Goal: Task Accomplishment & Management: Complete application form

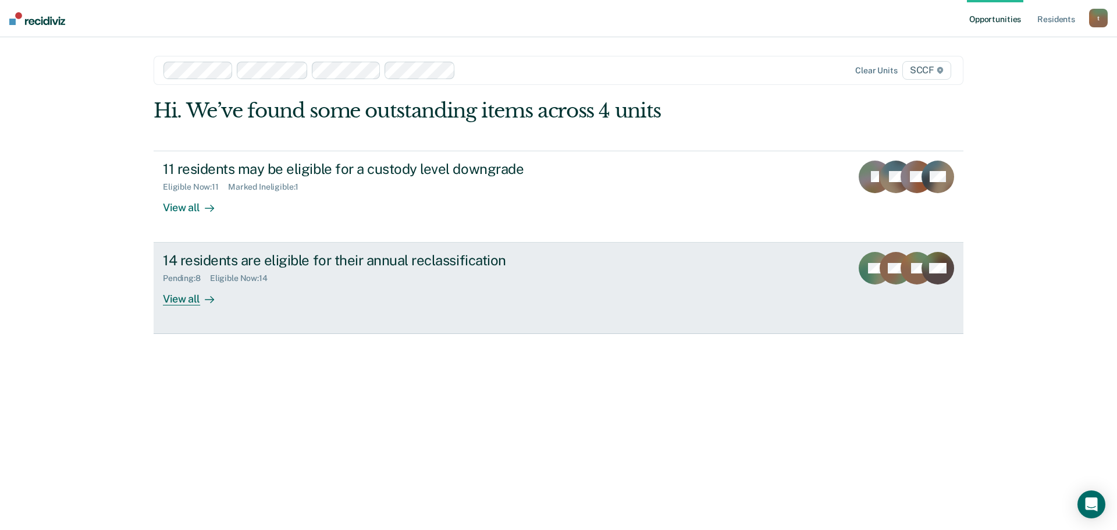
click at [527, 285] on div "14 residents are eligible for their annual reclassification Pending : 8 Eligibl…" at bounding box center [381, 279] width 436 height 54
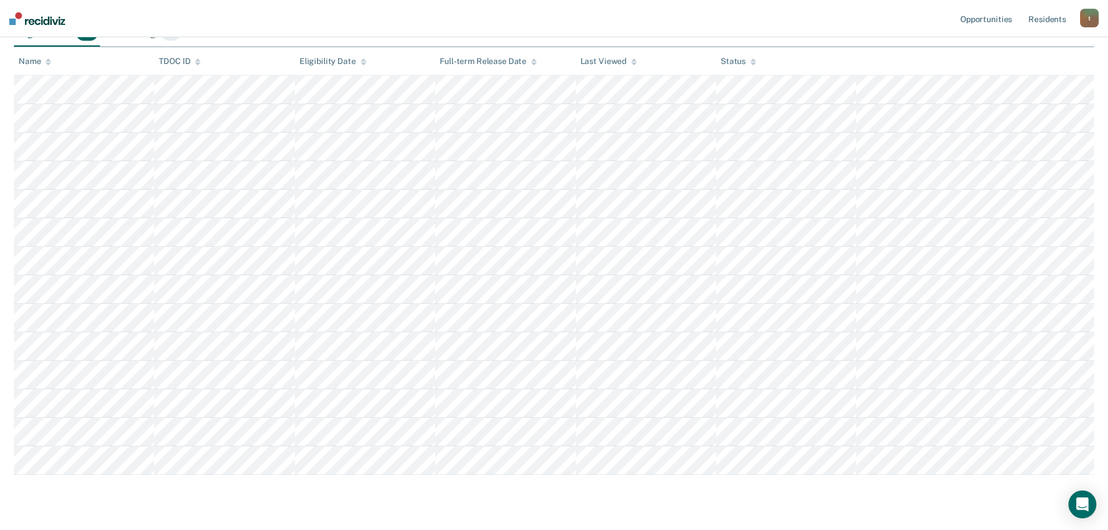
scroll to position [175, 0]
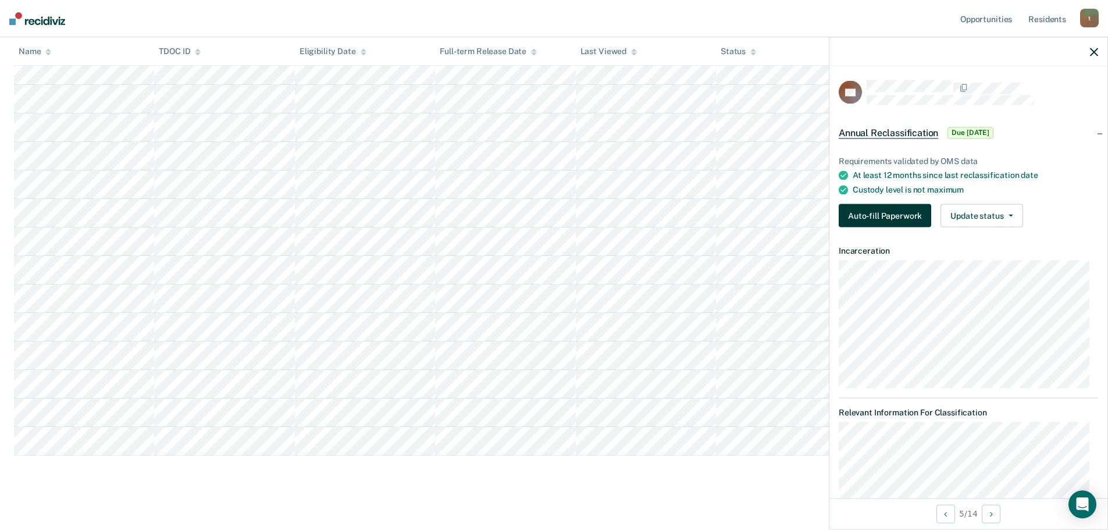
click at [872, 212] on button "Auto-fill Paperwork" at bounding box center [885, 215] width 93 height 23
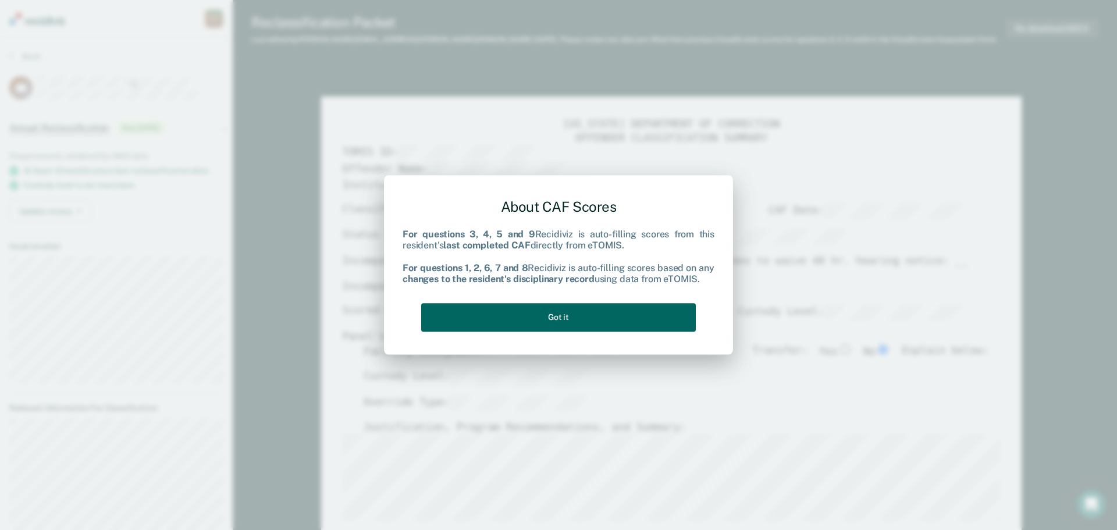
click at [669, 329] on button "Got it" at bounding box center [558, 317] width 275 height 29
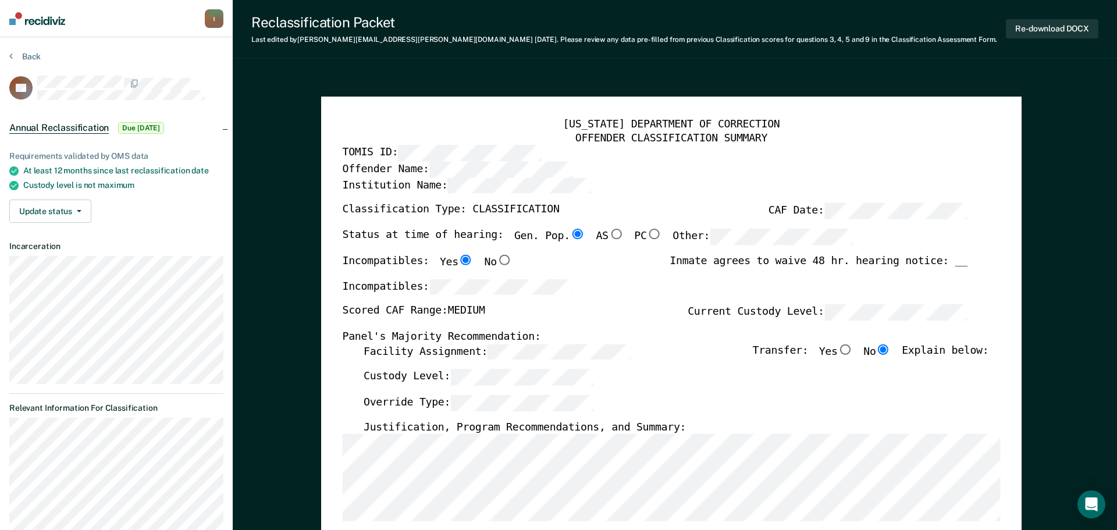
type textarea "x"
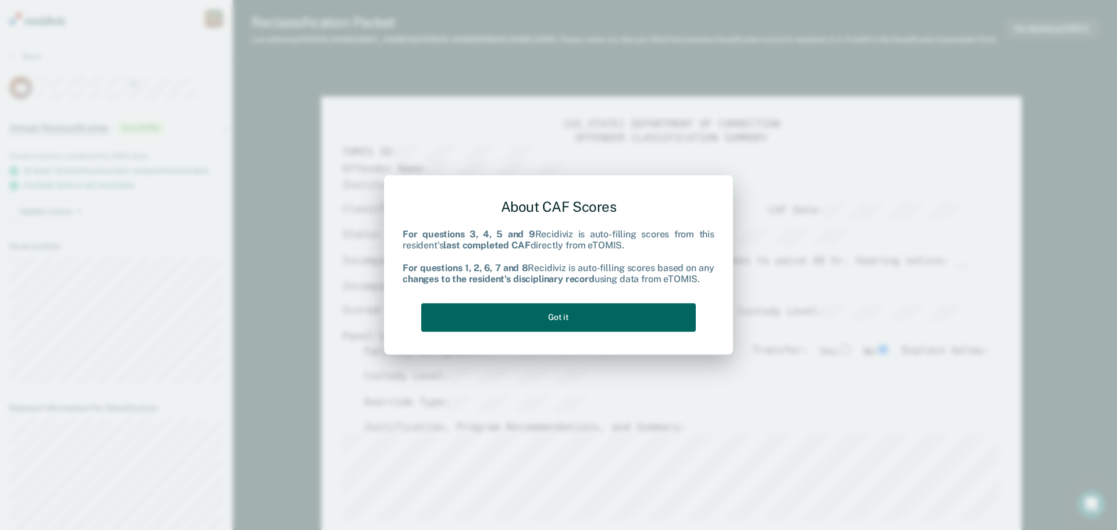
click at [472, 314] on button "Got it" at bounding box center [558, 317] width 275 height 29
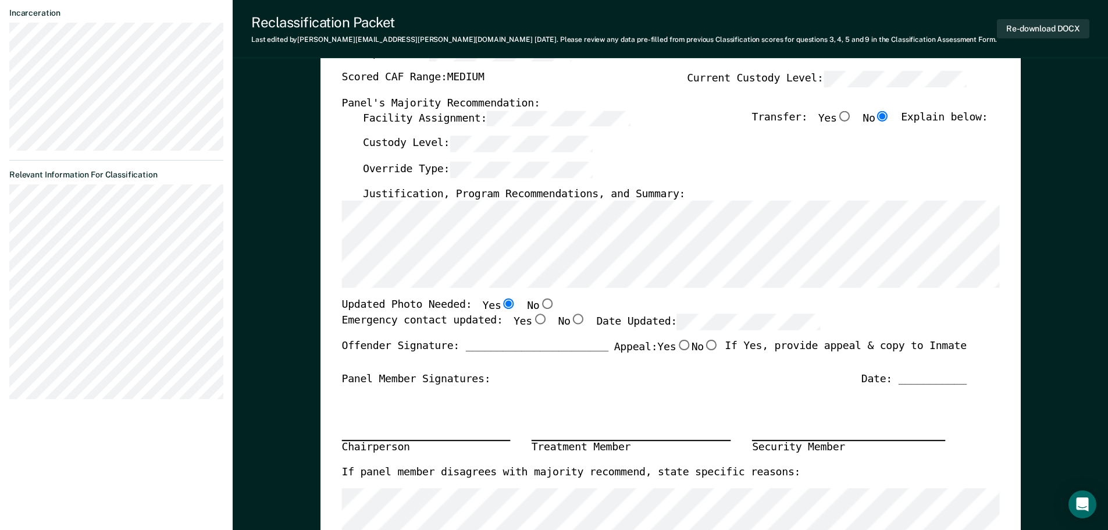
scroll to position [291, 0]
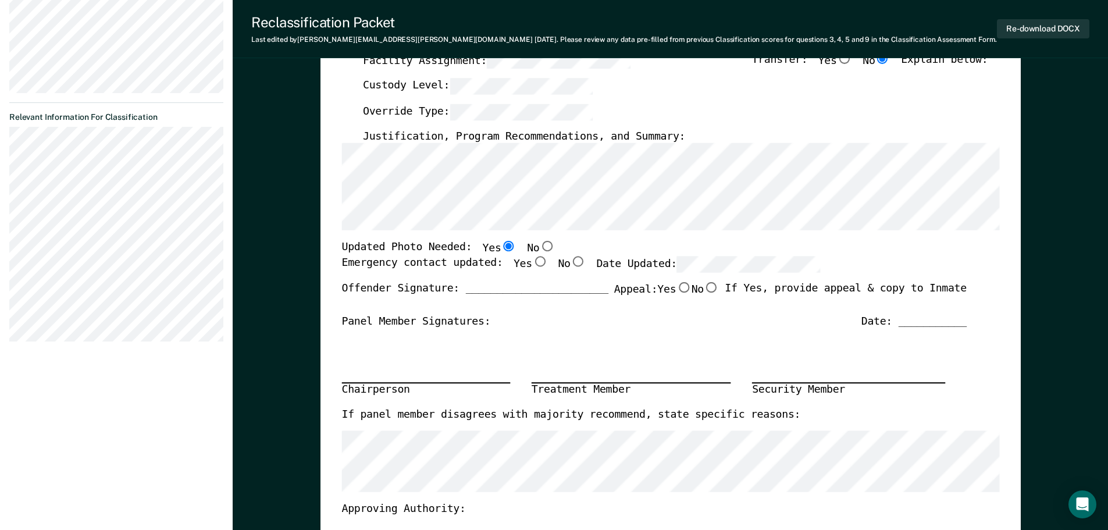
click at [532, 262] on input "Yes" at bounding box center [539, 261] width 15 height 10
type textarea "x"
radio input "true"
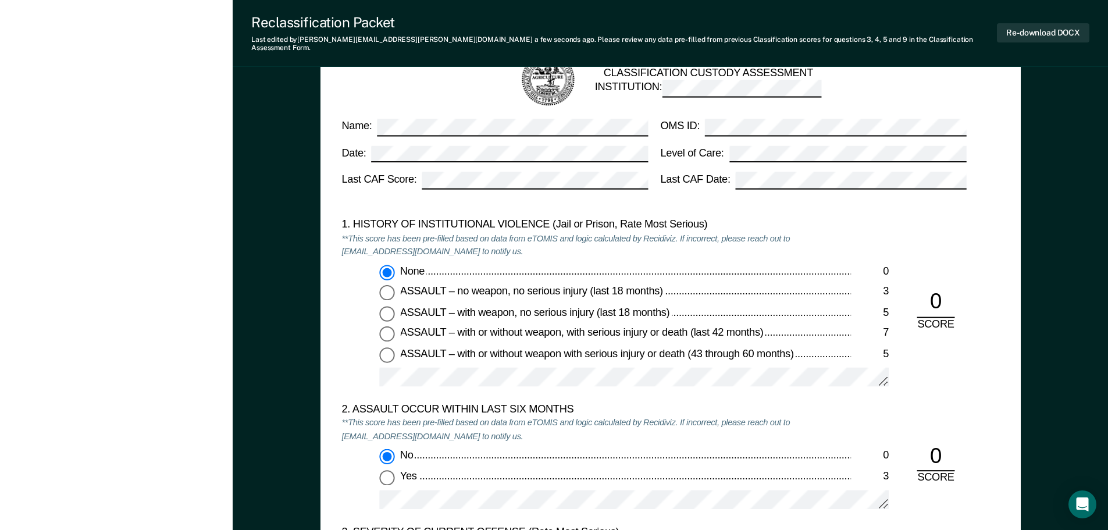
scroll to position [1047, 0]
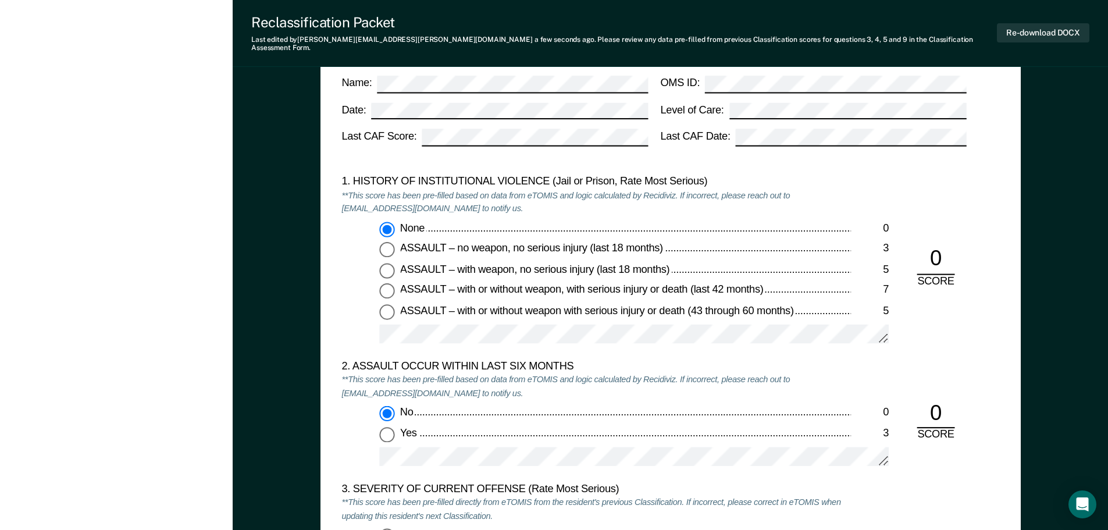
click at [543, 285] on span "ASSAULT – with or without weapon, with serious injury or death (last 42 months)" at bounding box center [582, 289] width 365 height 12
click at [395, 285] on input "ASSAULT – with or without weapon, with serious injury or death (last 42 months)…" at bounding box center [386, 290] width 15 height 15
type textarea "x"
radio input "false"
radio input "true"
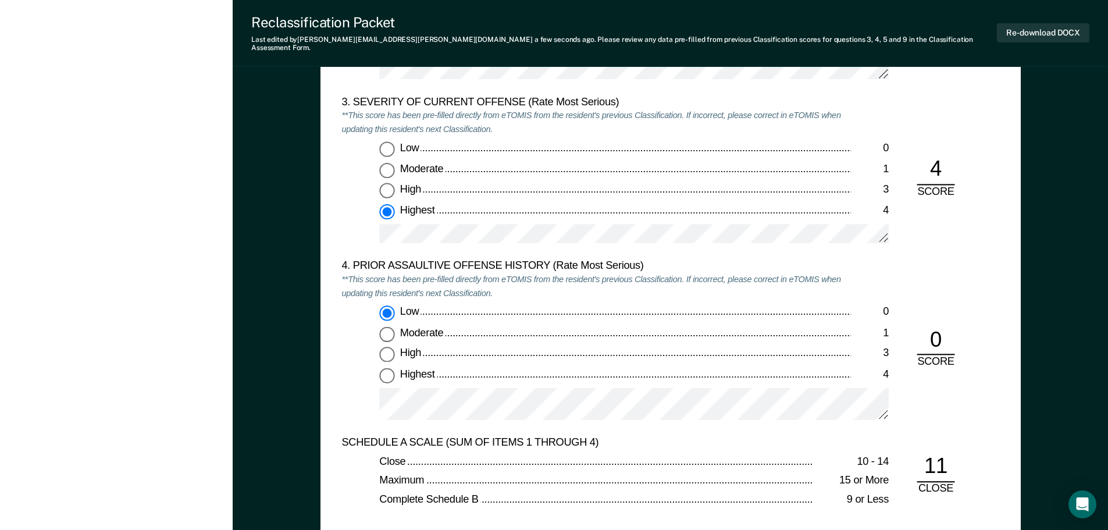
scroll to position [1455, 0]
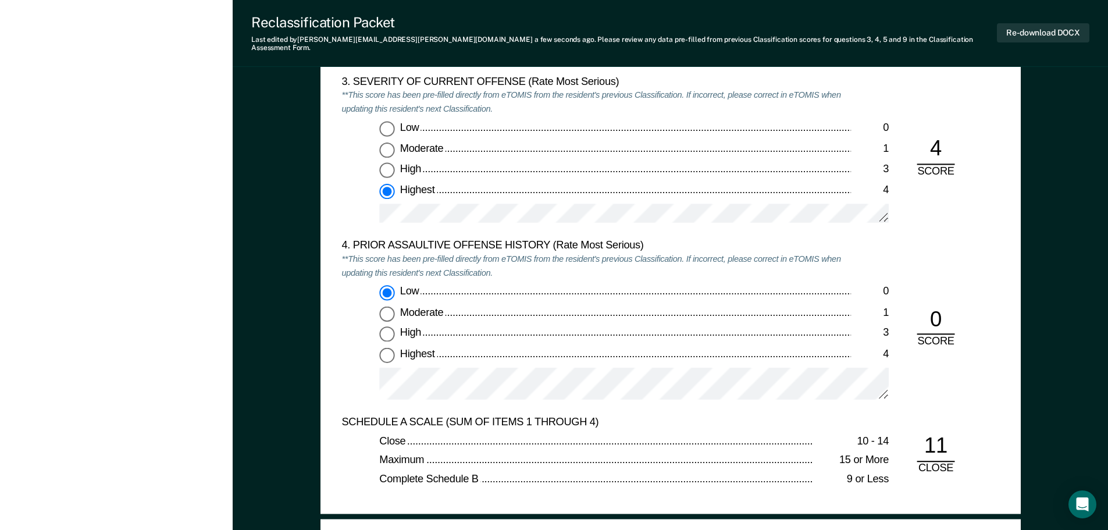
click at [569, 224] on div at bounding box center [634, 219] width 510 height 30
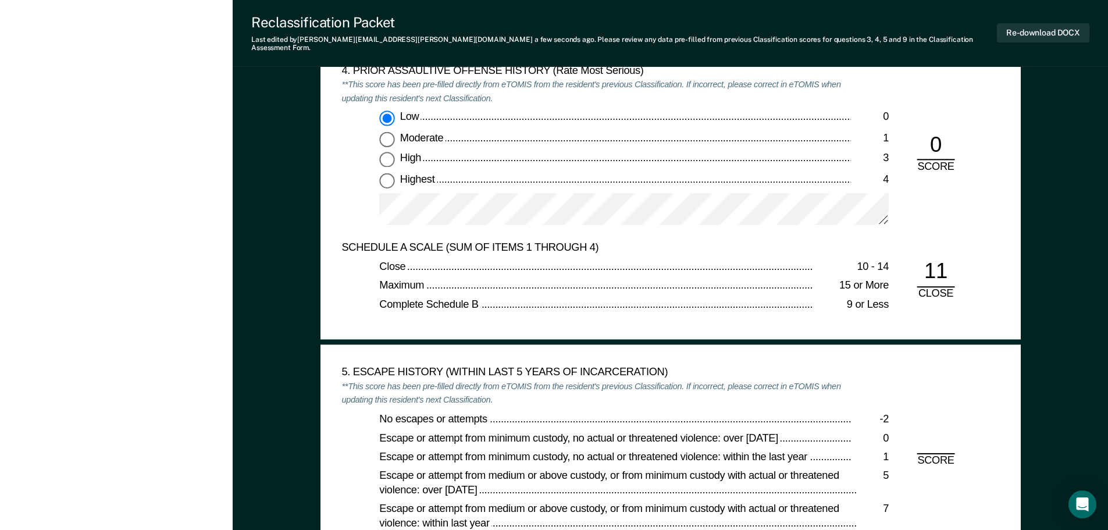
scroll to position [1616, 0]
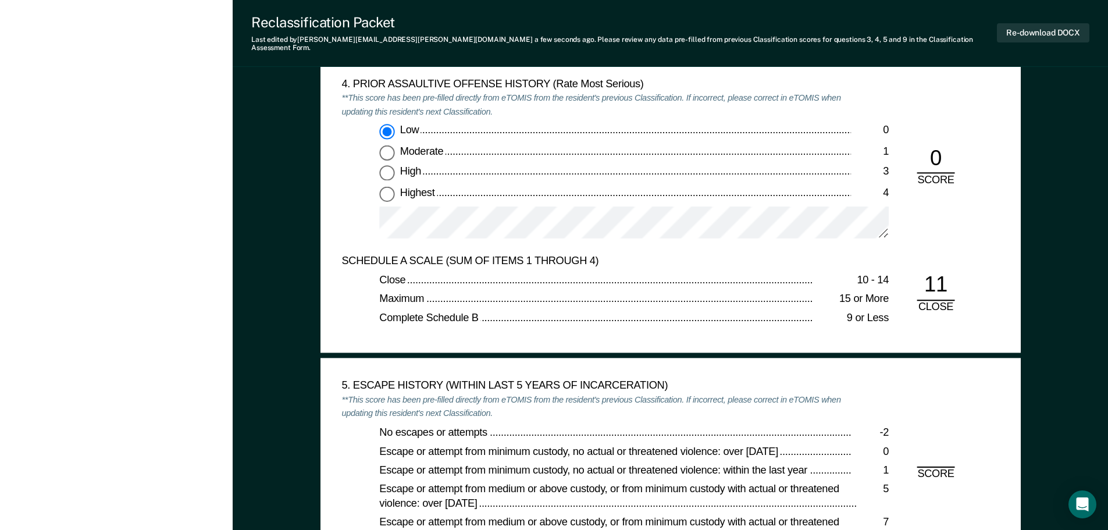
click at [418, 147] on span "Moderate" at bounding box center [422, 151] width 45 height 12
click at [395, 147] on input "Moderate 1" at bounding box center [386, 152] width 15 height 15
type textarea "x"
radio input "false"
radio input "true"
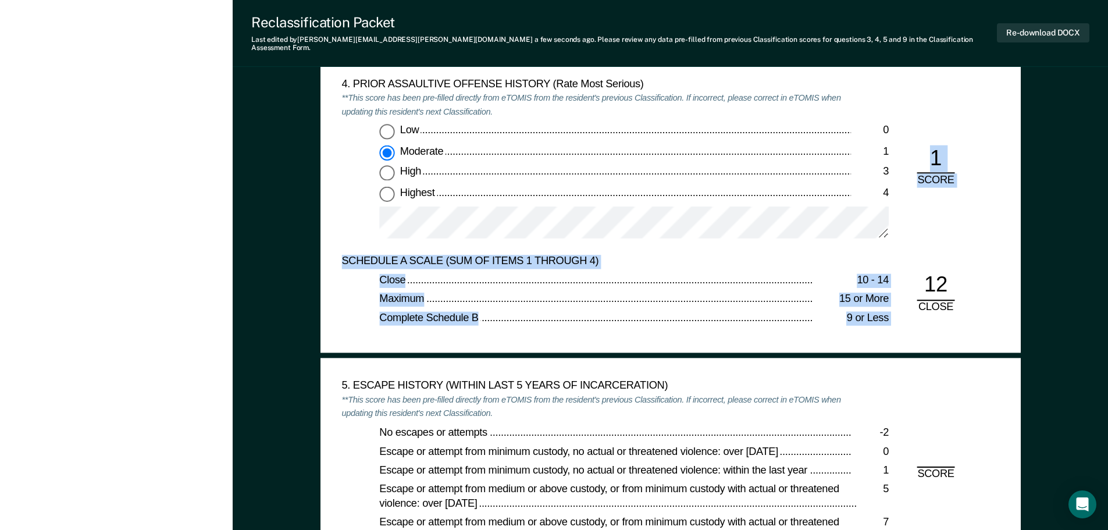
drag, startPoint x: 882, startPoint y: 234, endPoint x: 890, endPoint y: 258, distance: 24.5
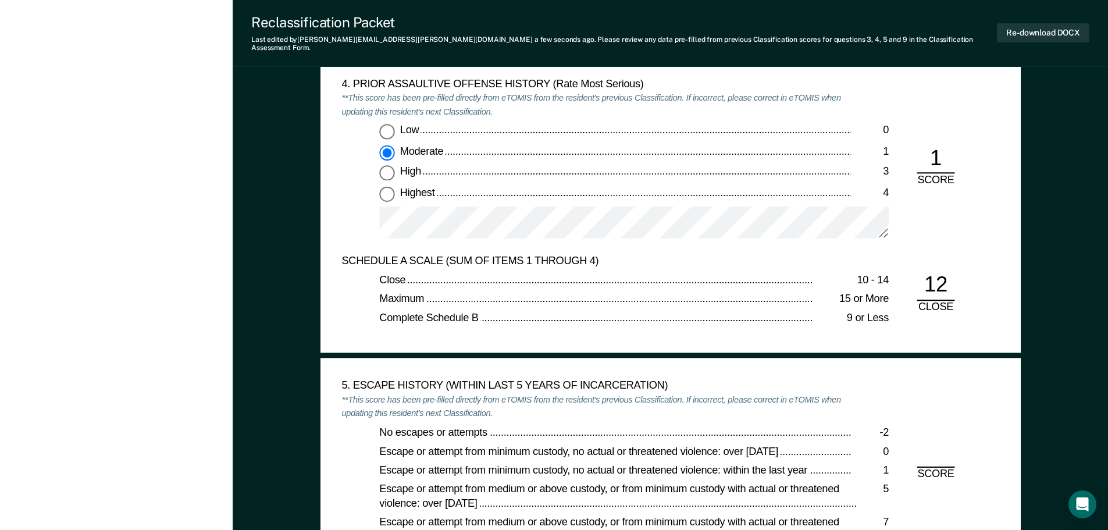
click at [892, 221] on div "4. PRIOR ASSAULTIVE OFFENSE HISTORY (Rate Most Serious) **This score has been p…" at bounding box center [671, 165] width 658 height 177
click at [355, 124] on div "Low 0 Moderate 1 High 3 Highest 4" at bounding box center [597, 186] width 510 height 125
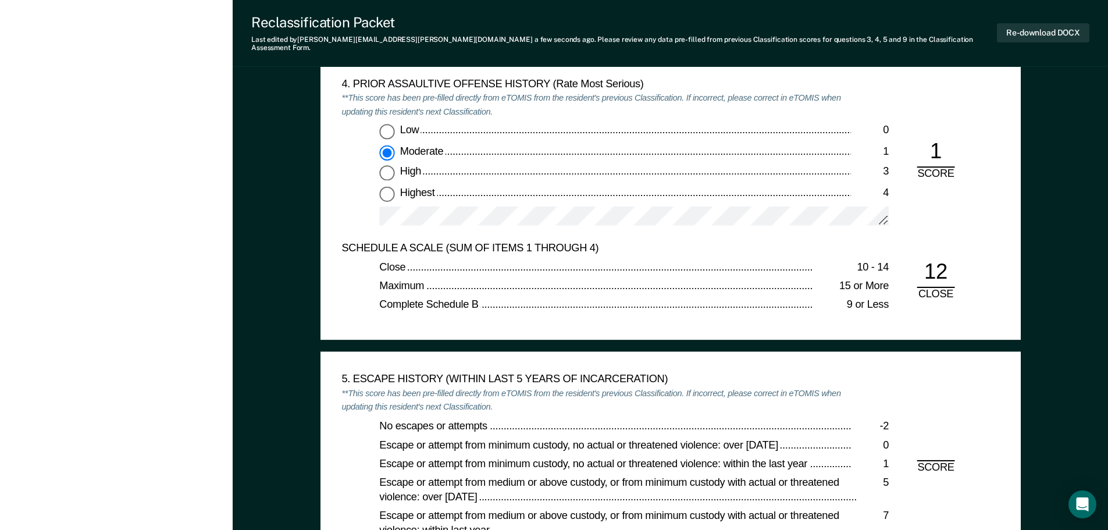
click at [413, 186] on span "Highest" at bounding box center [418, 192] width 37 height 12
click at [395, 186] on input "Highest 4" at bounding box center [386, 193] width 15 height 15
type textarea "x"
radio input "false"
radio input "true"
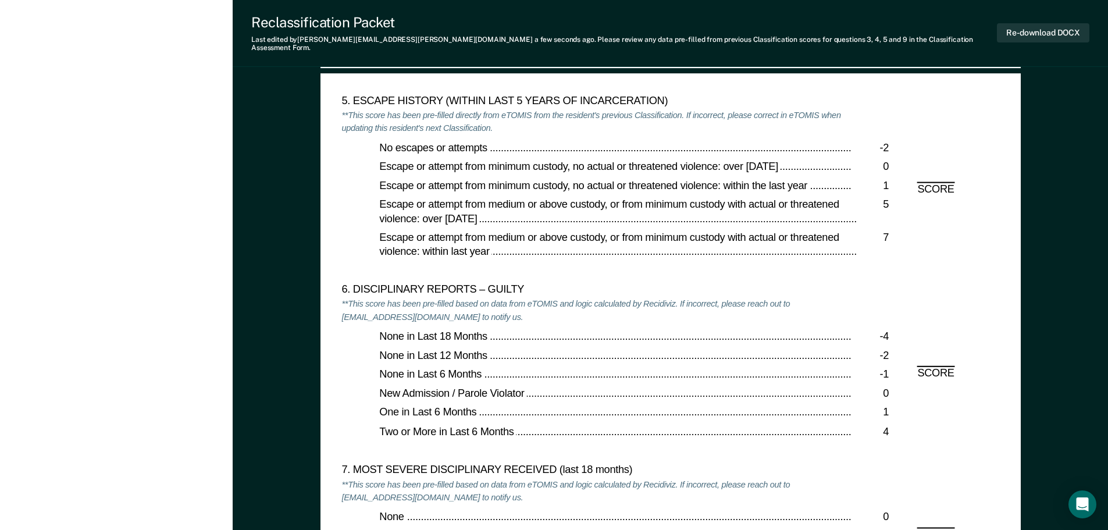
scroll to position [1907, 0]
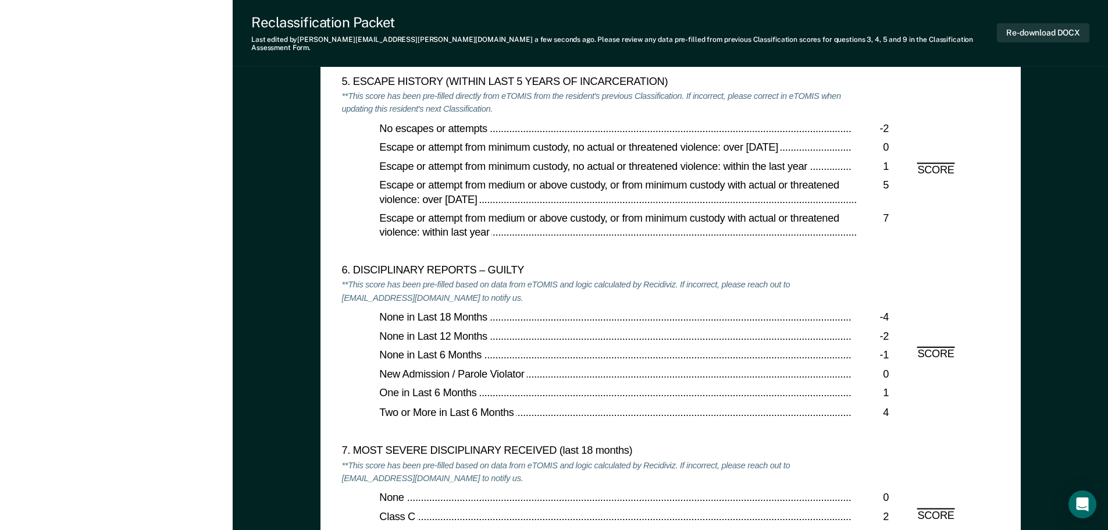
click at [444, 149] on div "No escapes or attempts -2 Escape or attempt from minimum custody, no actual or …" at bounding box center [597, 190] width 510 height 137
click at [509, 303] on div "6. DISCIPLINARY REPORTS – GUILTY **This score has been pre-filled based on data…" at bounding box center [597, 354] width 510 height 180
drag, startPoint x: 932, startPoint y: 304, endPoint x: 915, endPoint y: 306, distance: 17.6
click at [932, 304] on div "6. DISCIPLINARY REPORTS – GUILTY **This score has been pre-filled based on data…" at bounding box center [671, 354] width 658 height 180
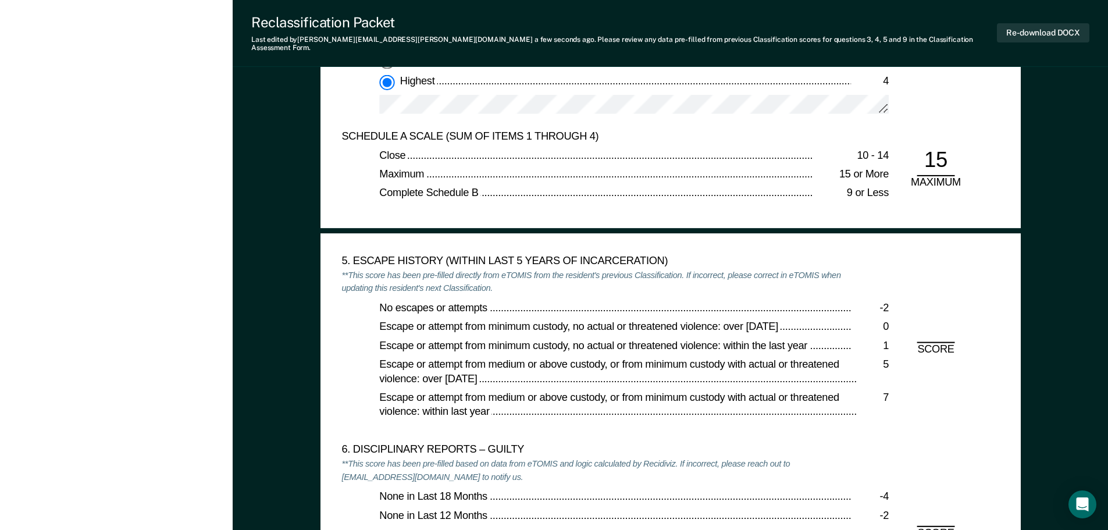
scroll to position [1732, 0]
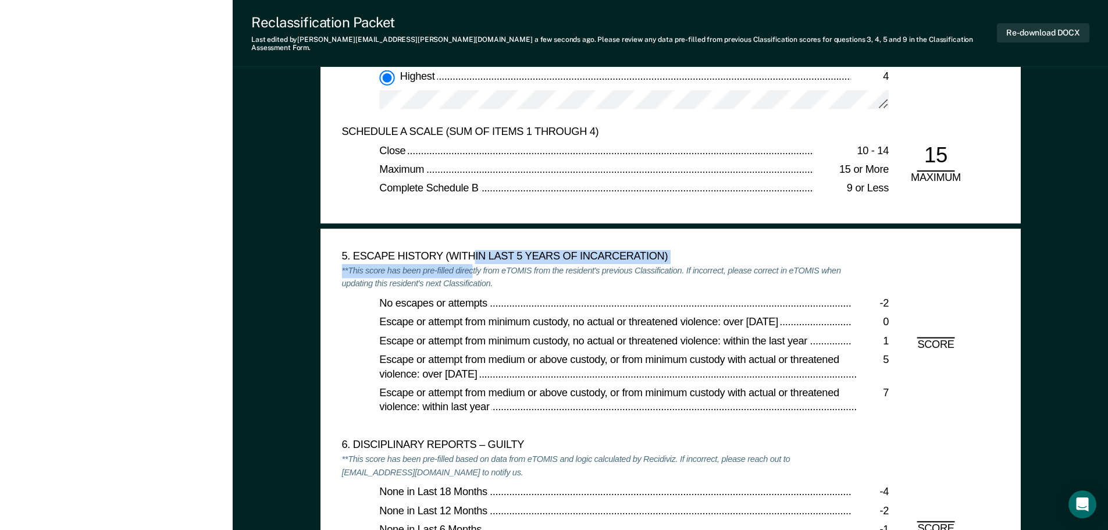
click at [472, 259] on div "5. ESCAPE HISTORY (WITHIN LAST 5 YEARS OF INCARCERATION) **This score has been …" at bounding box center [597, 344] width 510 height 189
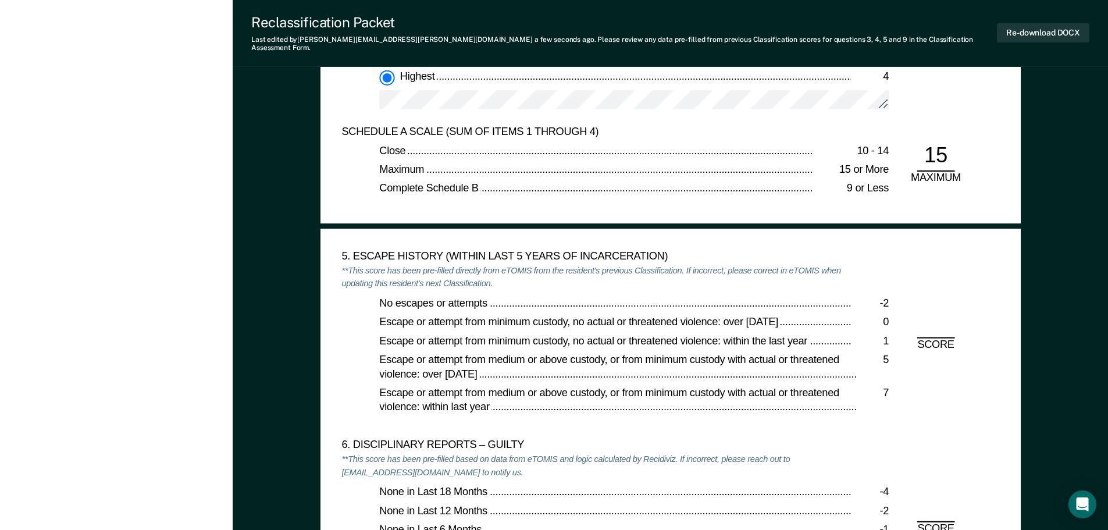
click at [574, 316] on span "Escape or attempt from minimum custody, no actual or threatened violence: over …" at bounding box center [579, 322] width 401 height 12
click at [866, 186] on div "9 or Less" at bounding box center [851, 190] width 76 height 14
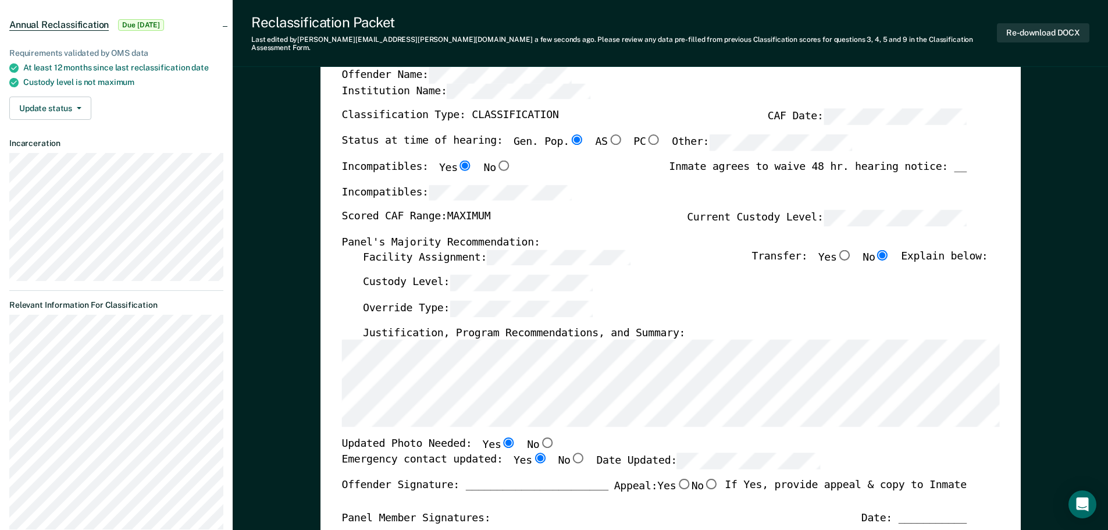
scroll to position [0, 0]
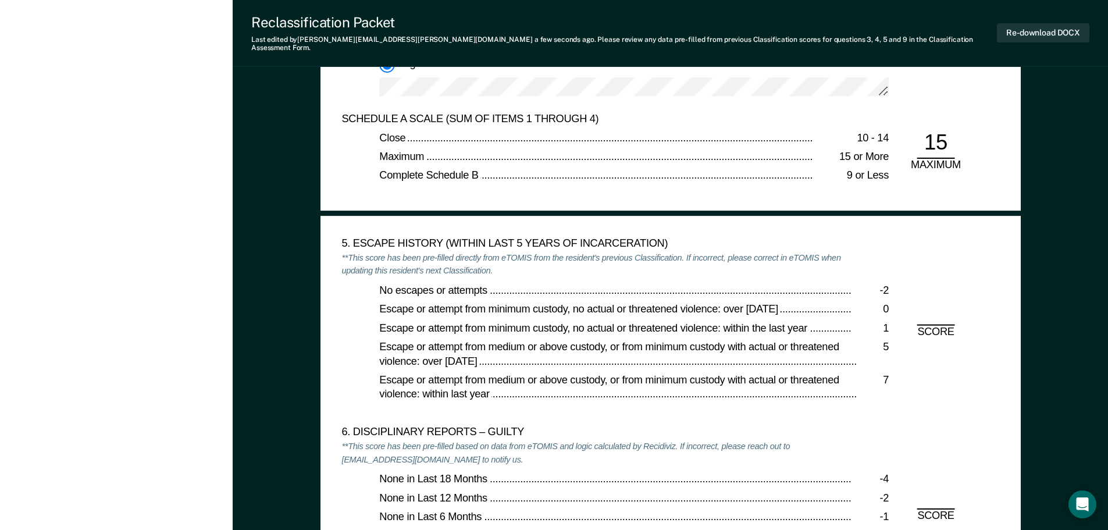
scroll to position [1746, 0]
click at [1045, 24] on button "Re-download DOCX" at bounding box center [1043, 32] width 93 height 19
type textarea "x"
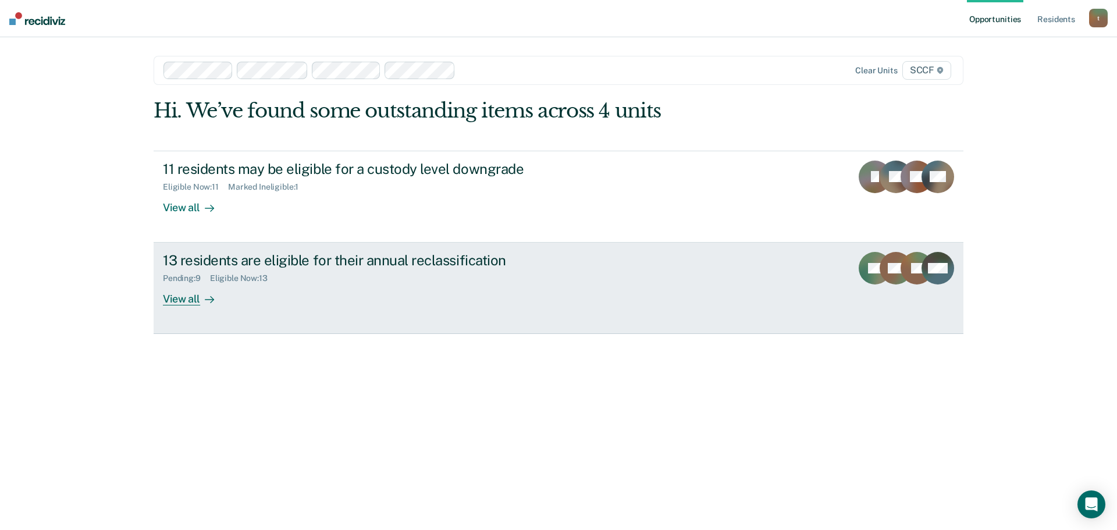
click at [426, 299] on div "13 residents are eligible for their annual reclassification Pending : 9 Eligibl…" at bounding box center [381, 279] width 436 height 54
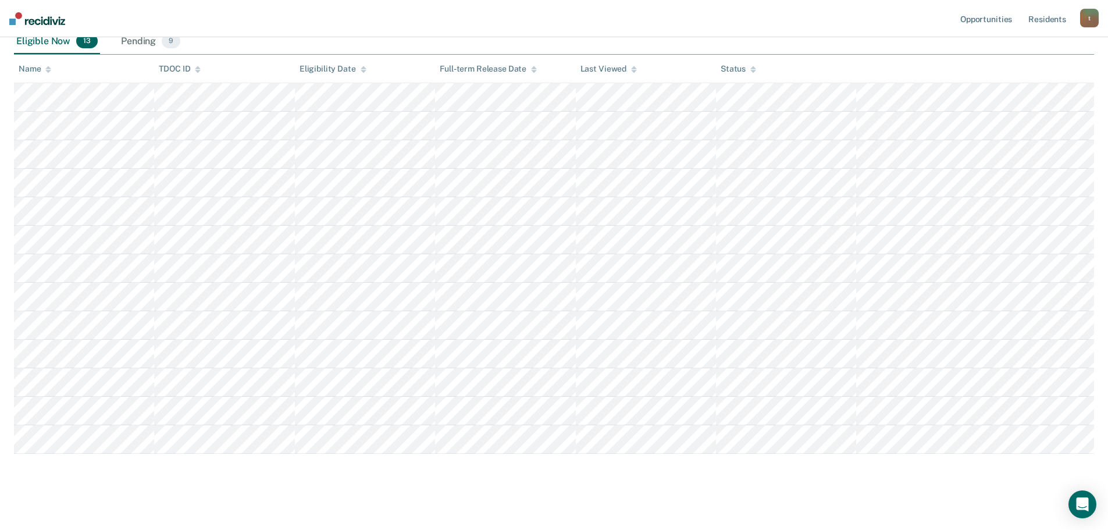
scroll to position [155, 0]
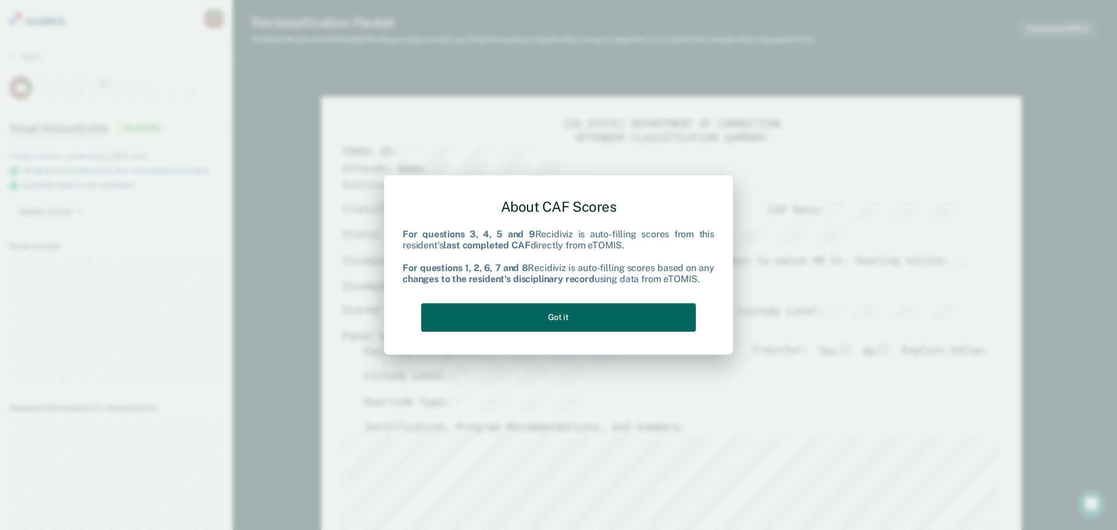
click at [531, 311] on button "Got it" at bounding box center [558, 317] width 275 height 29
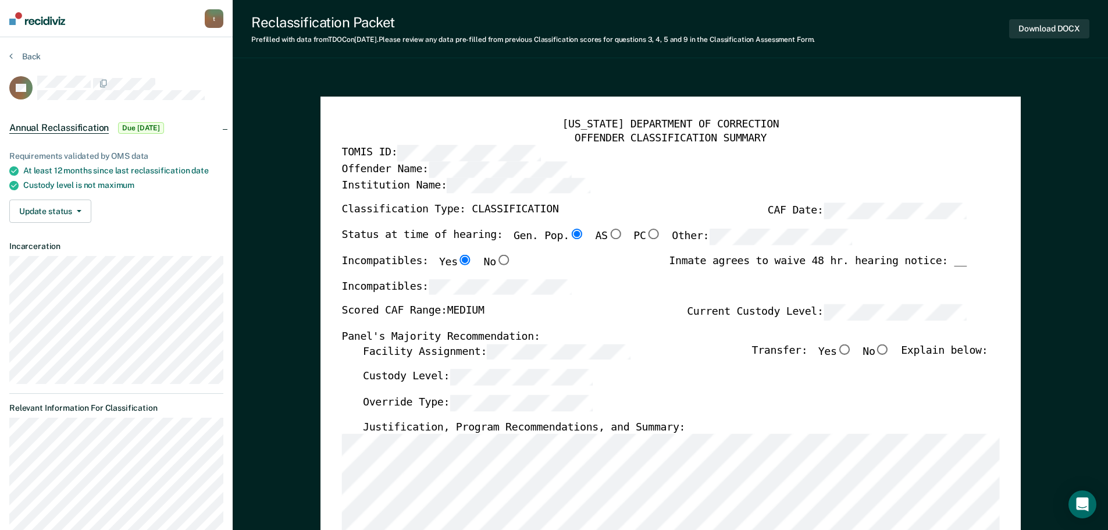
click at [899, 350] on div "Transfer: Yes No Explain below:" at bounding box center [870, 357] width 236 height 26
click at [890, 349] on input "No" at bounding box center [882, 349] width 15 height 10
type textarea "x"
radio input "true"
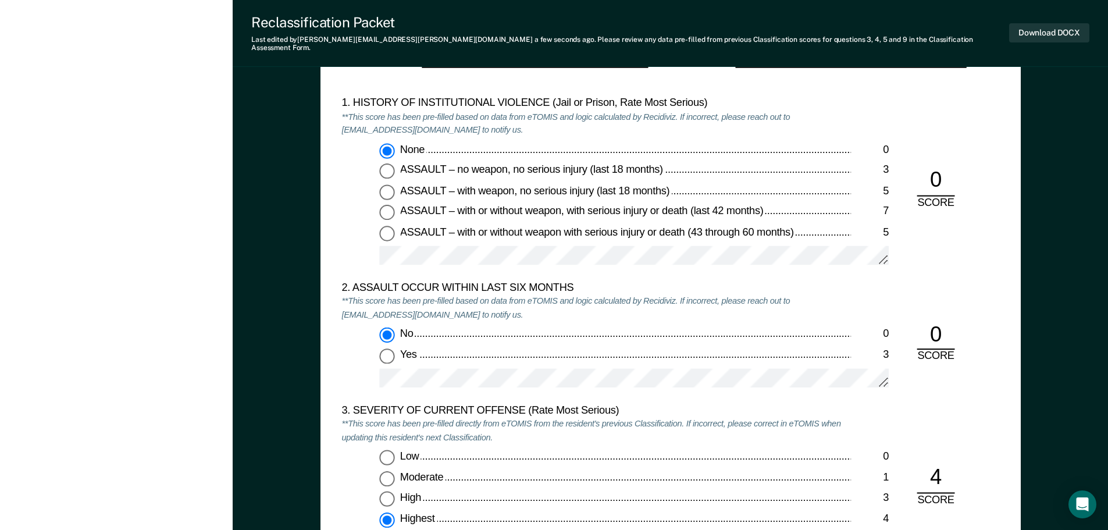
scroll to position [1106, 0]
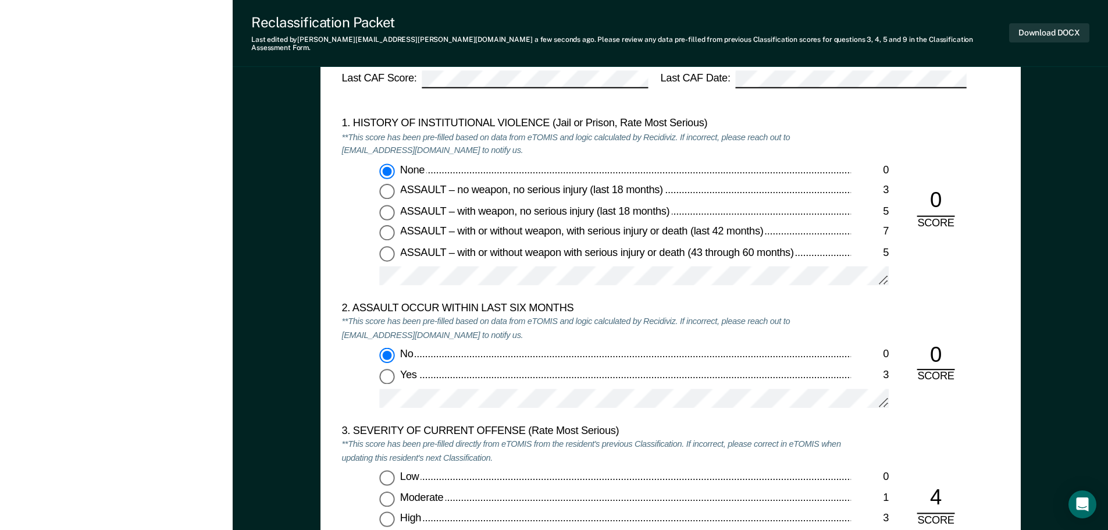
click at [413, 225] on span "ASSAULT – with or without weapon, with serious injury or death (last 42 months)" at bounding box center [582, 231] width 365 height 12
click at [395, 225] on input "ASSAULT – with or without weapon, with serious injury or death (last 42 months)…" at bounding box center [386, 232] width 15 height 15
type textarea "x"
radio input "false"
radio input "true"
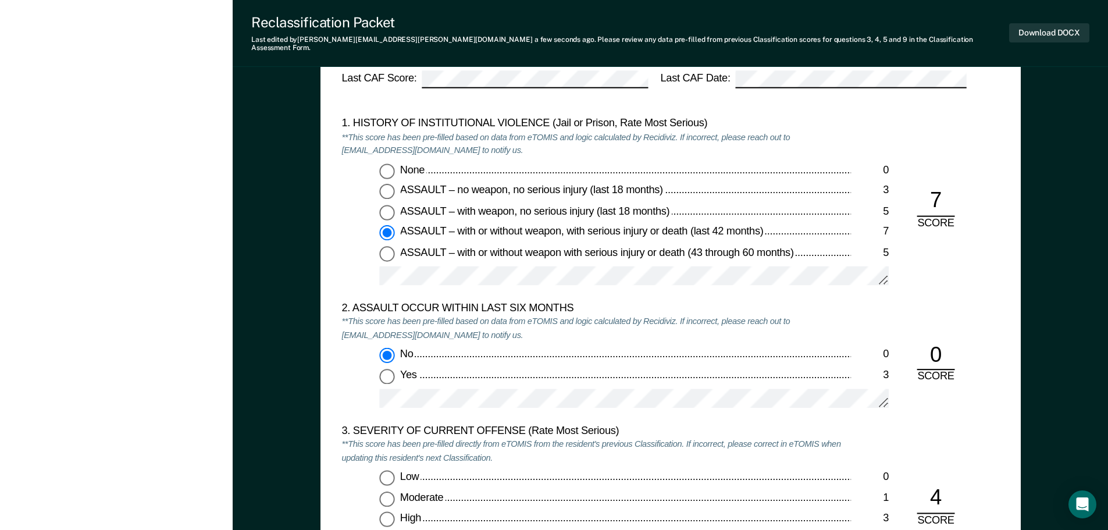
click at [421, 164] on span "None" at bounding box center [413, 169] width 27 height 12
click at [395, 164] on input "None 0" at bounding box center [386, 170] width 15 height 15
type textarea "x"
radio input "true"
radio input "false"
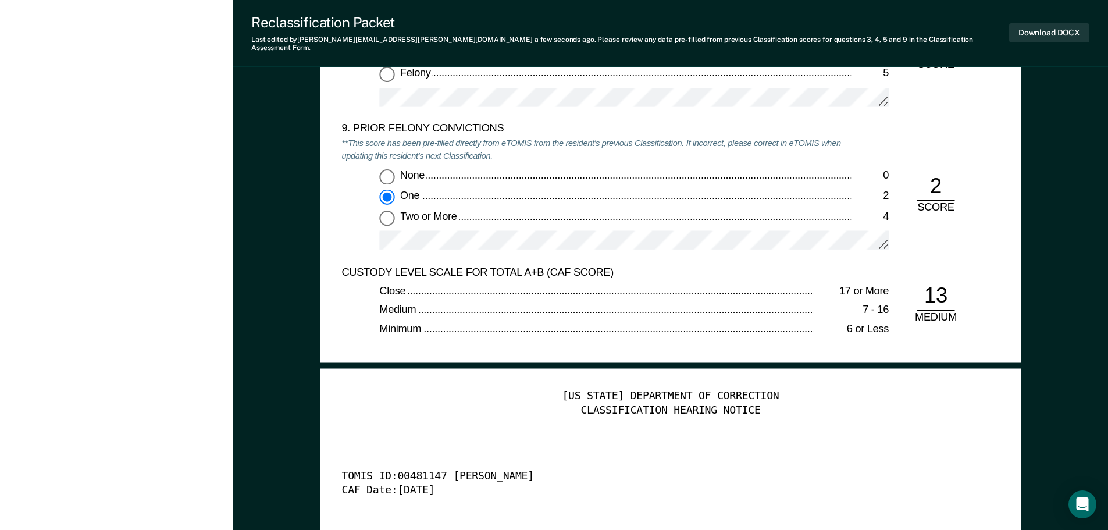
scroll to position [2642, 0]
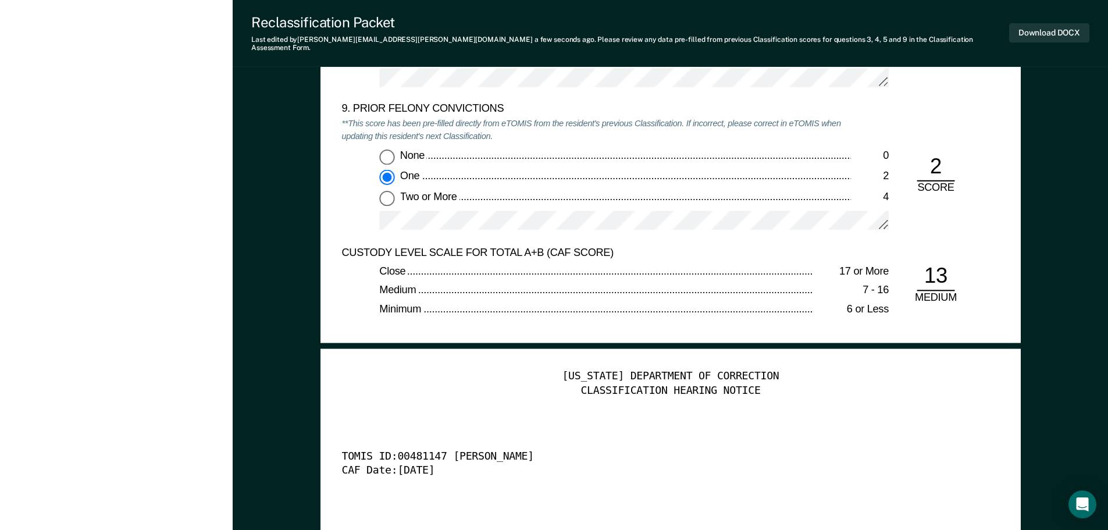
click at [422, 223] on div at bounding box center [634, 226] width 510 height 30
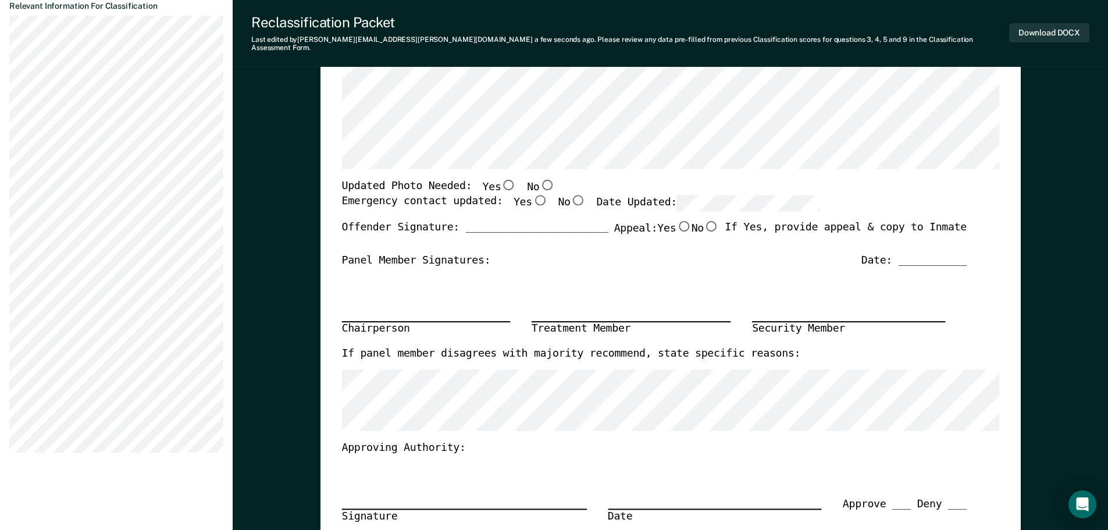
scroll to position [349, 0]
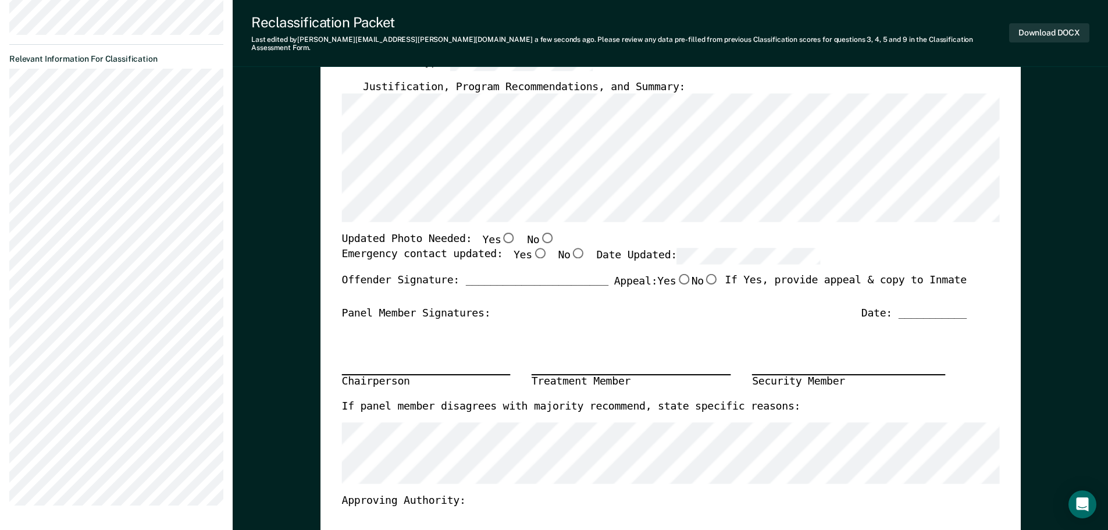
click at [539, 233] on input "No" at bounding box center [546, 238] width 15 height 10
type textarea "x"
radio input "true"
click at [532, 248] on input "Yes" at bounding box center [539, 253] width 15 height 10
type textarea "x"
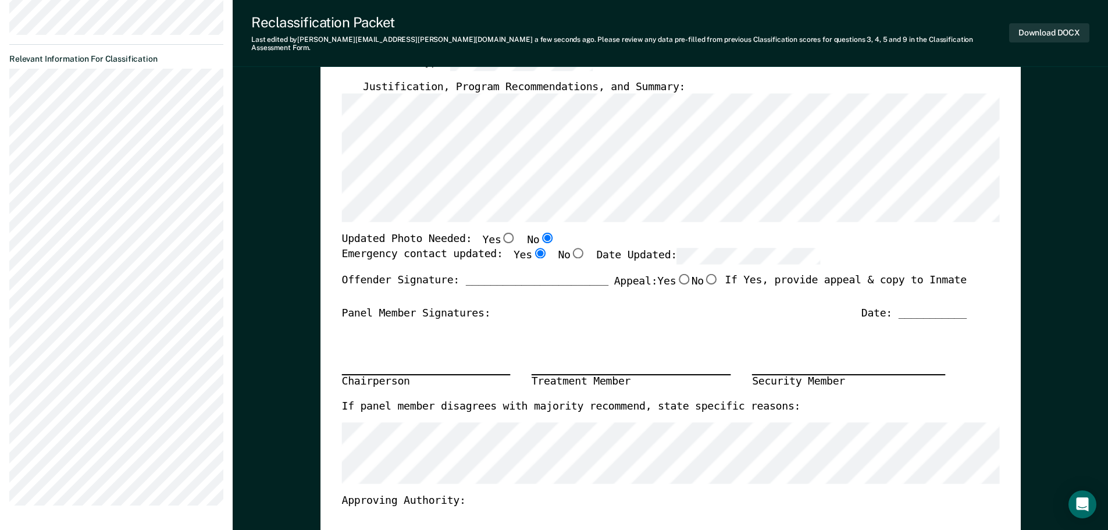
radio input "true"
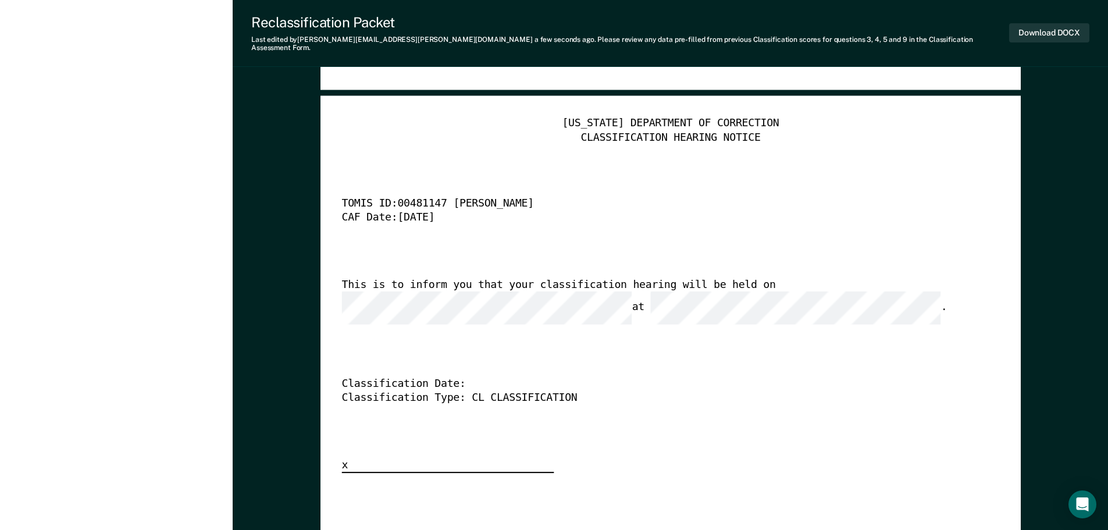
scroll to position [2909, 0]
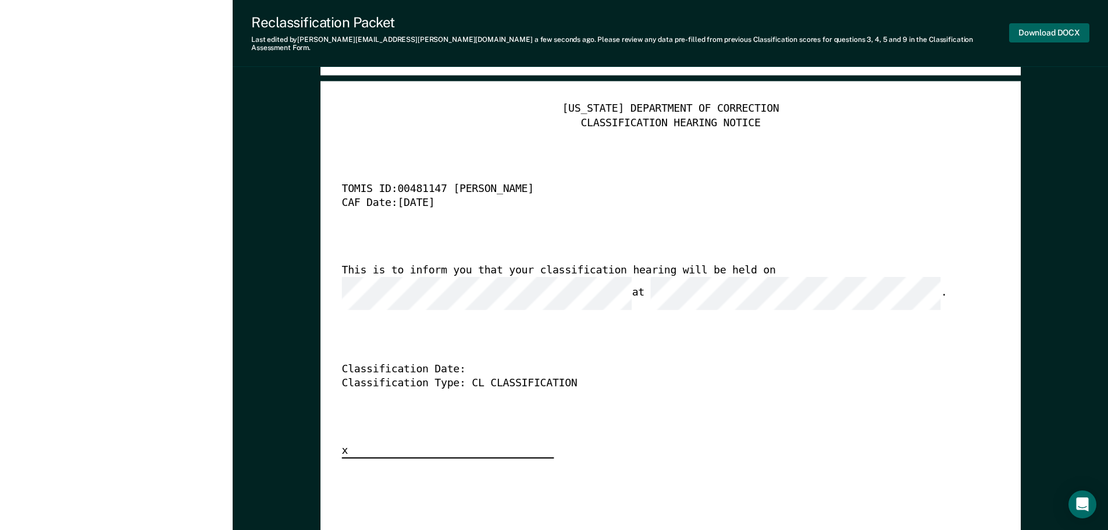
click at [1047, 29] on button "Download DOCX" at bounding box center [1050, 32] width 80 height 19
type textarea "x"
